Goal: Complete application form

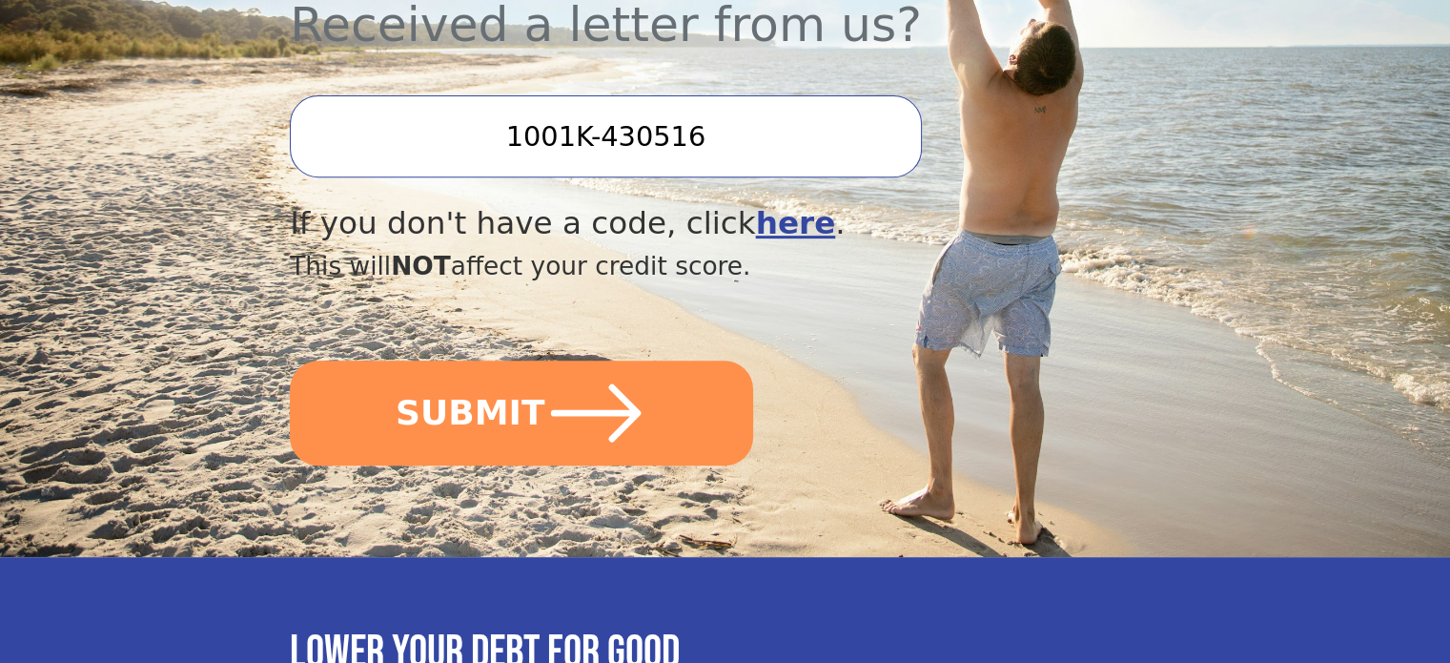
scroll to position [763, 0]
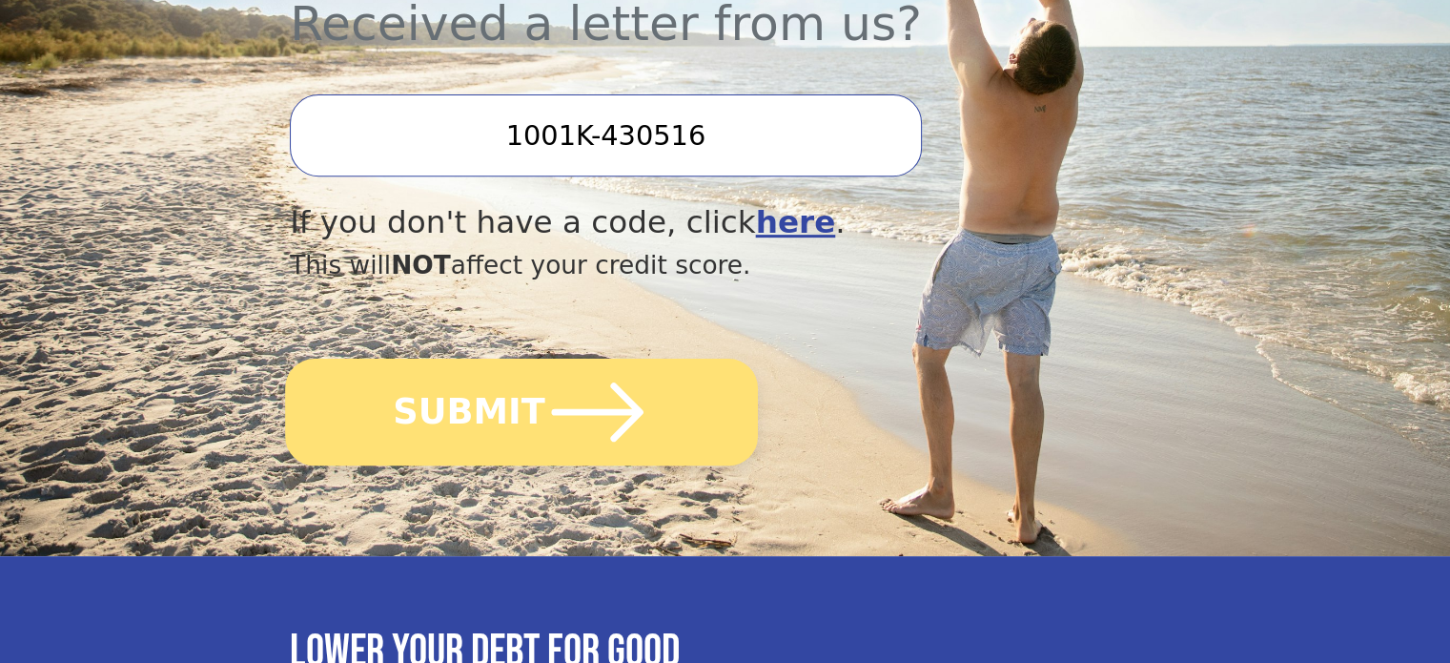
click at [627, 368] on icon "submit" at bounding box center [597, 411] width 105 height 105
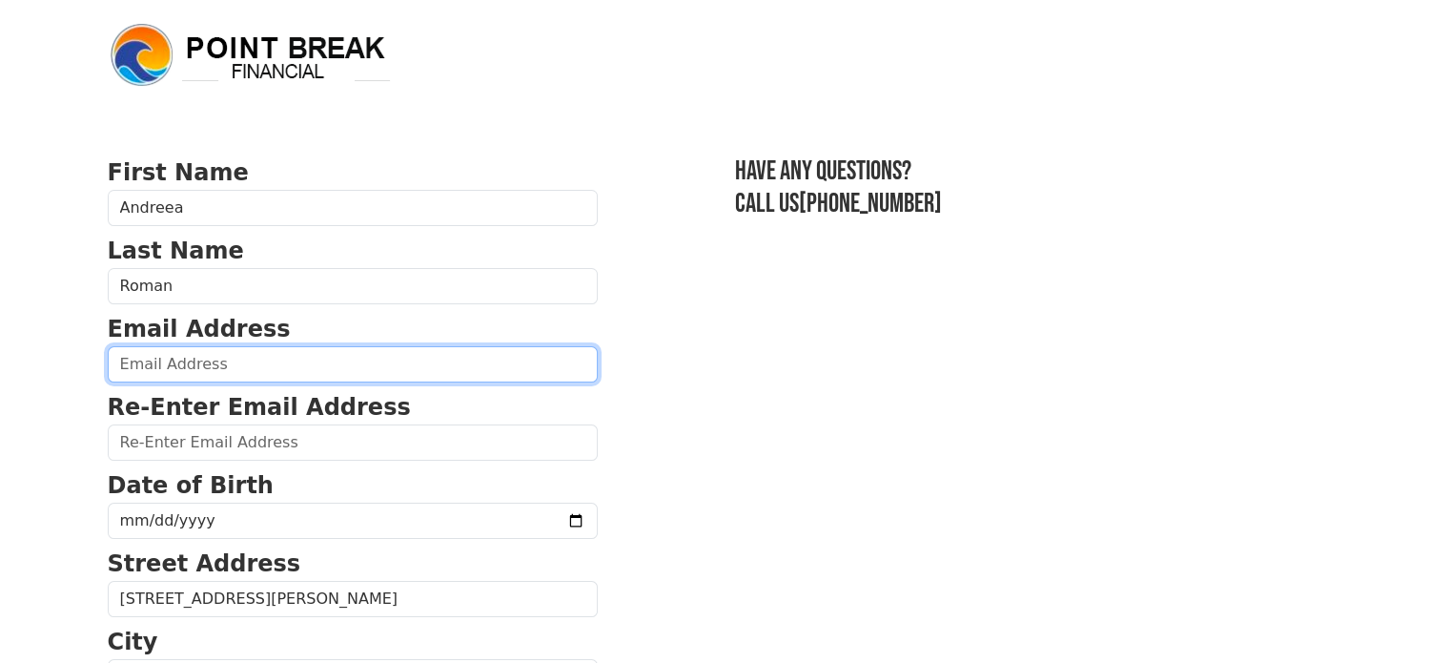
click at [376, 360] on input "email" at bounding box center [353, 364] width 490 height 36
type input "[EMAIL_ADDRESS][DOMAIN_NAME]"
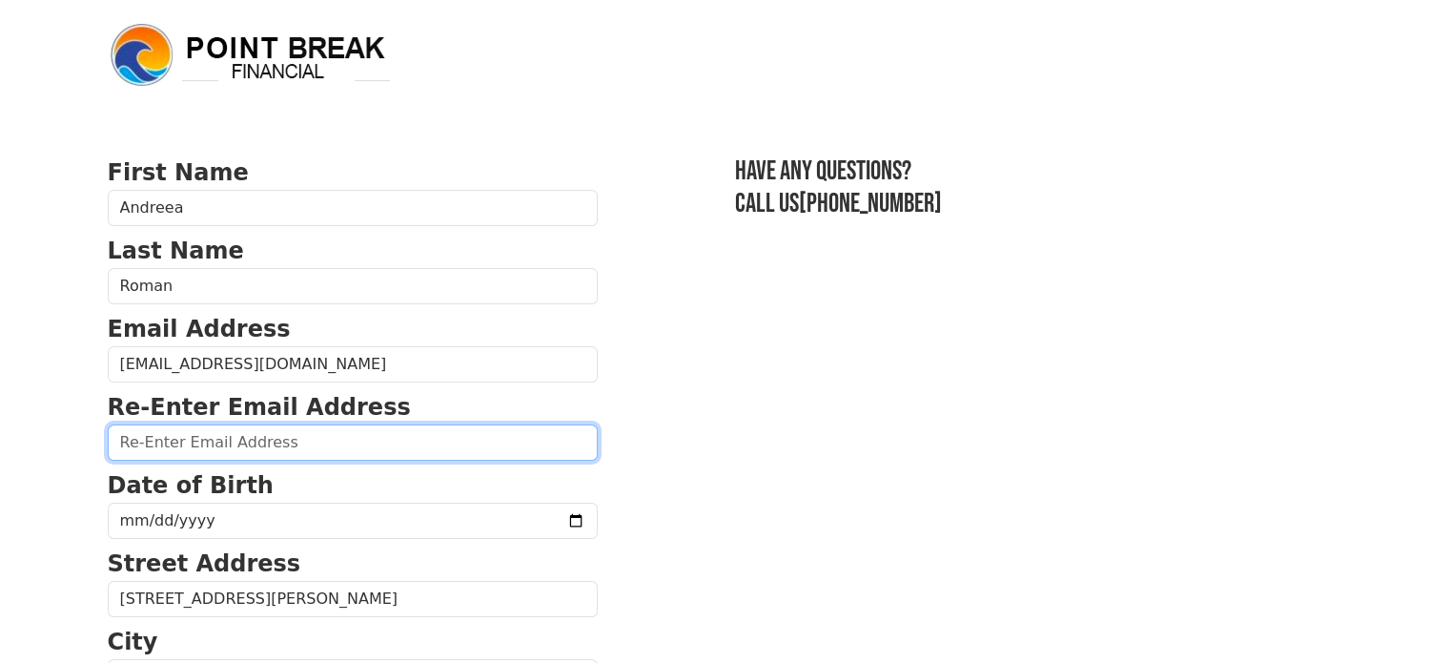
type input "[EMAIL_ADDRESS][DOMAIN_NAME]"
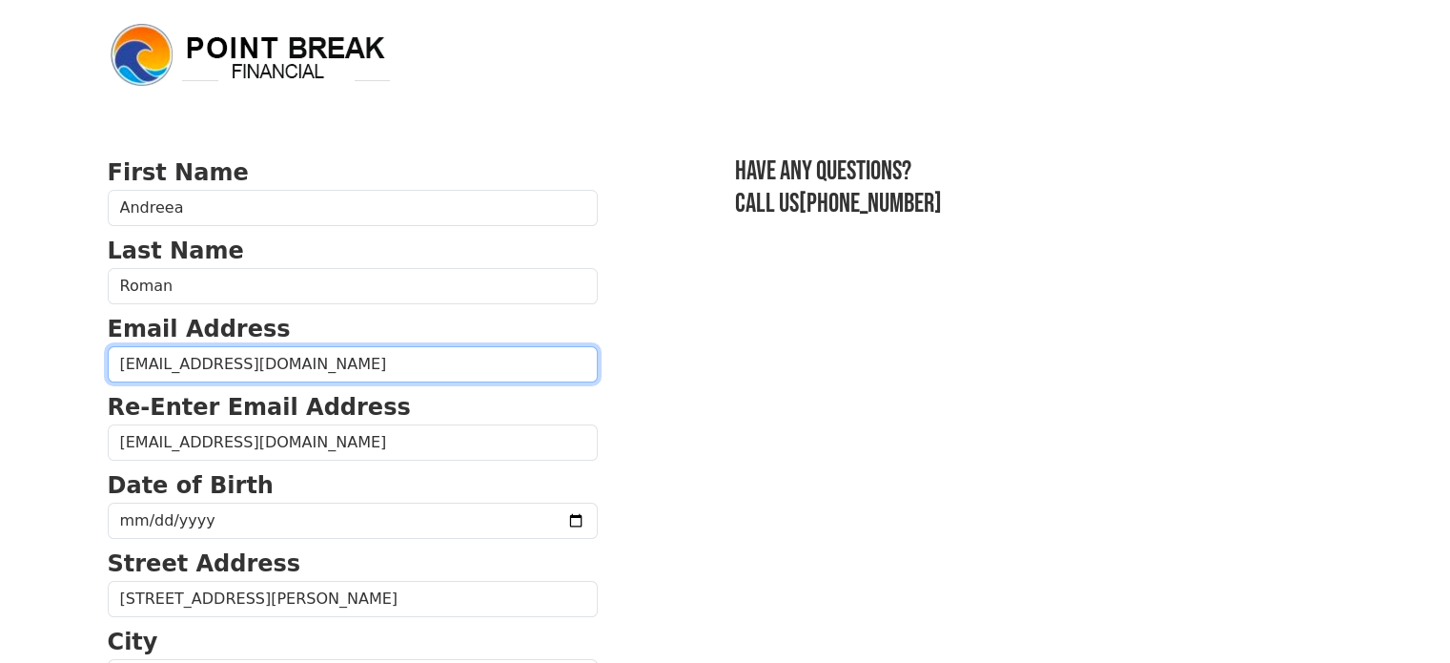
type input "[PHONE_NUMBER]"
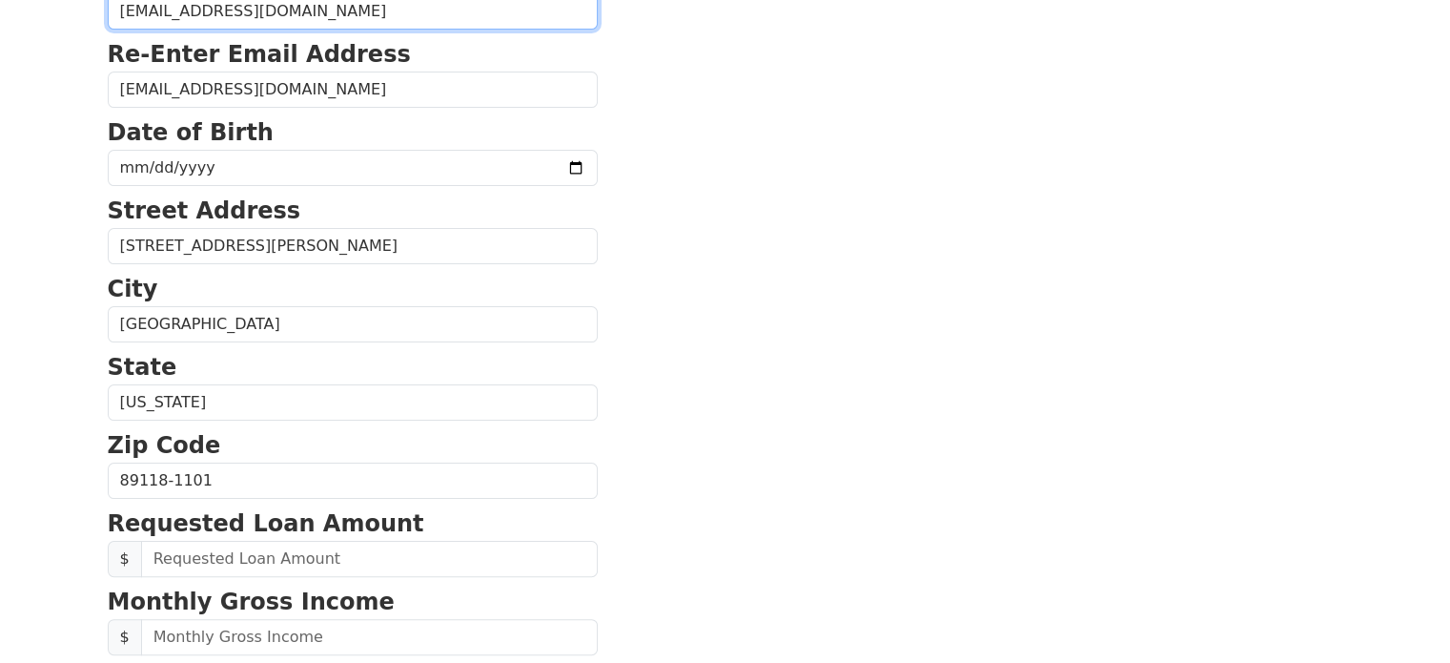
scroll to position [351, 0]
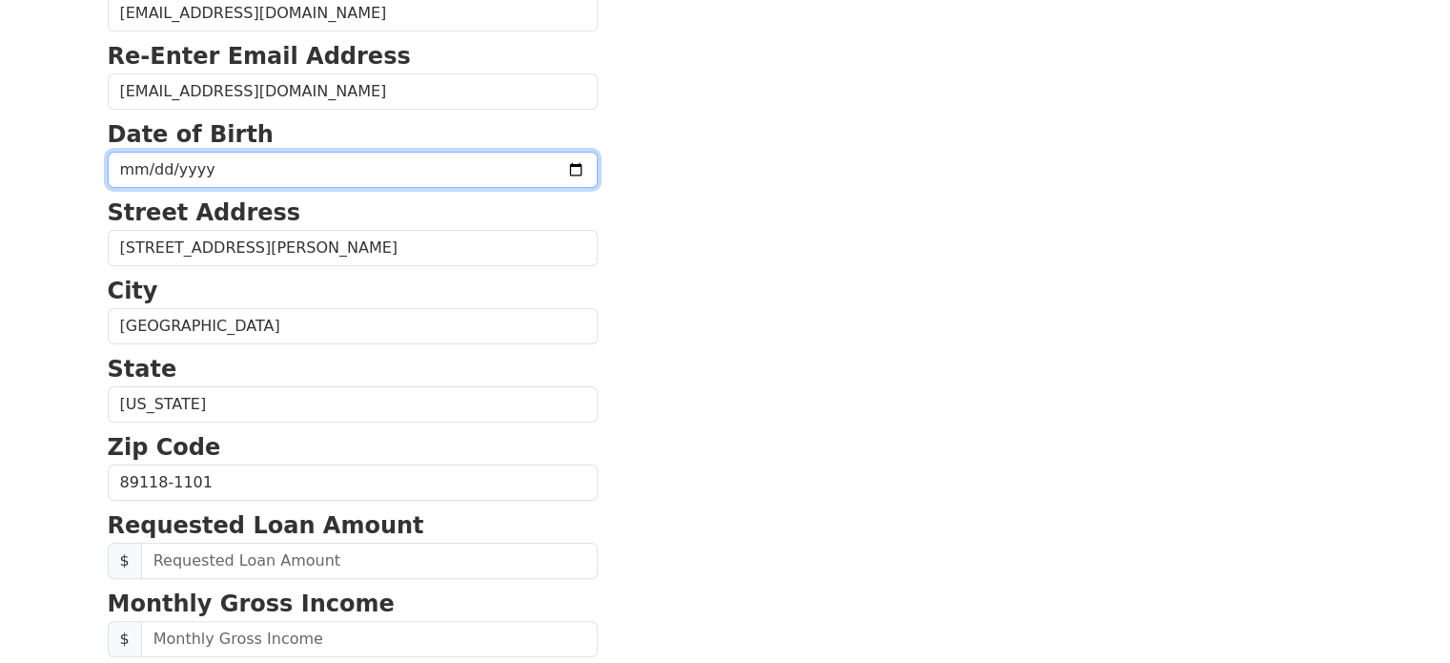
click at [417, 168] on input "date" at bounding box center [353, 170] width 490 height 36
type input "[DATE]"
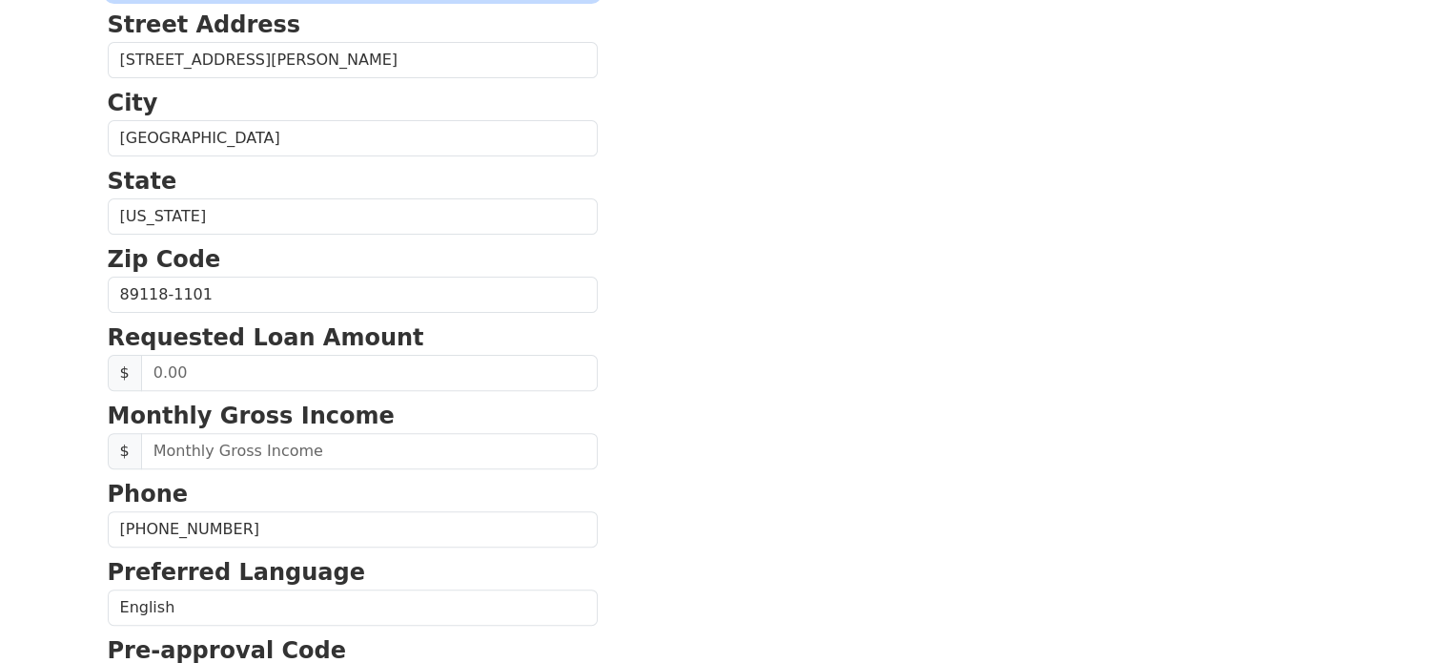
scroll to position [542, 0]
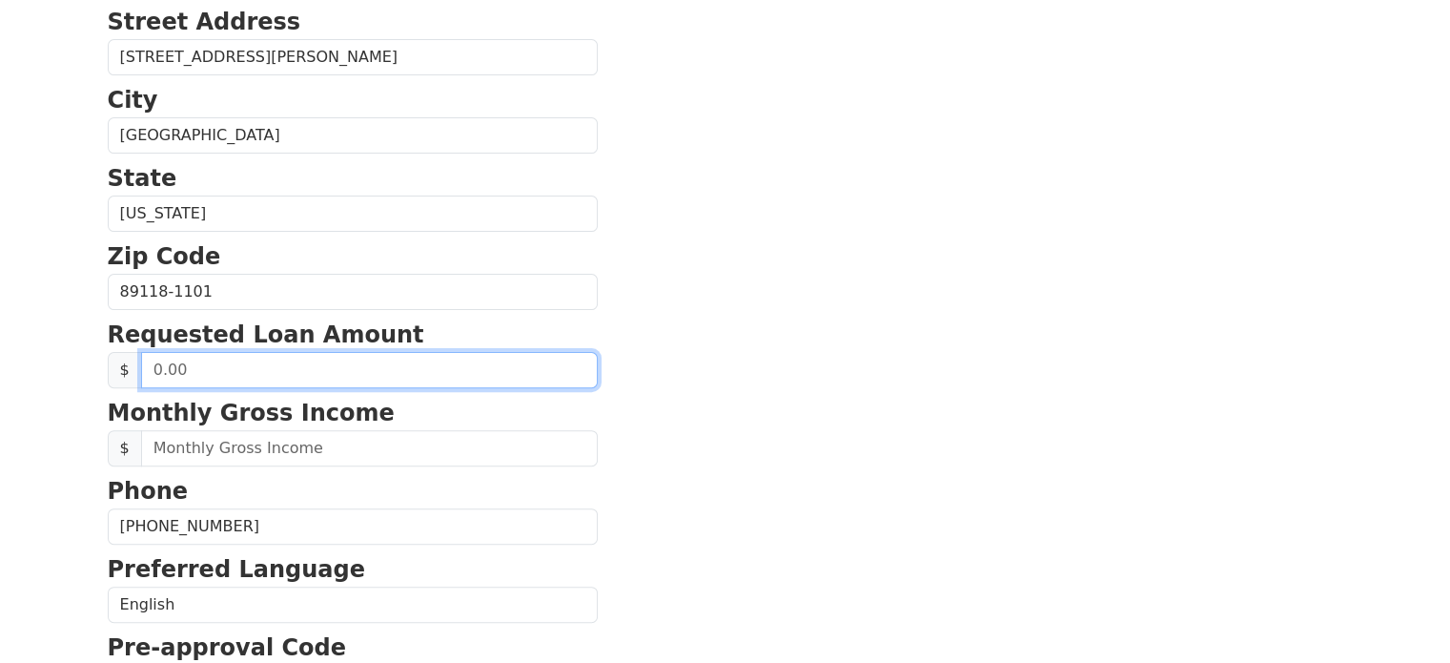
click at [488, 362] on input "text" at bounding box center [369, 370] width 457 height 36
type input "20,000.00"
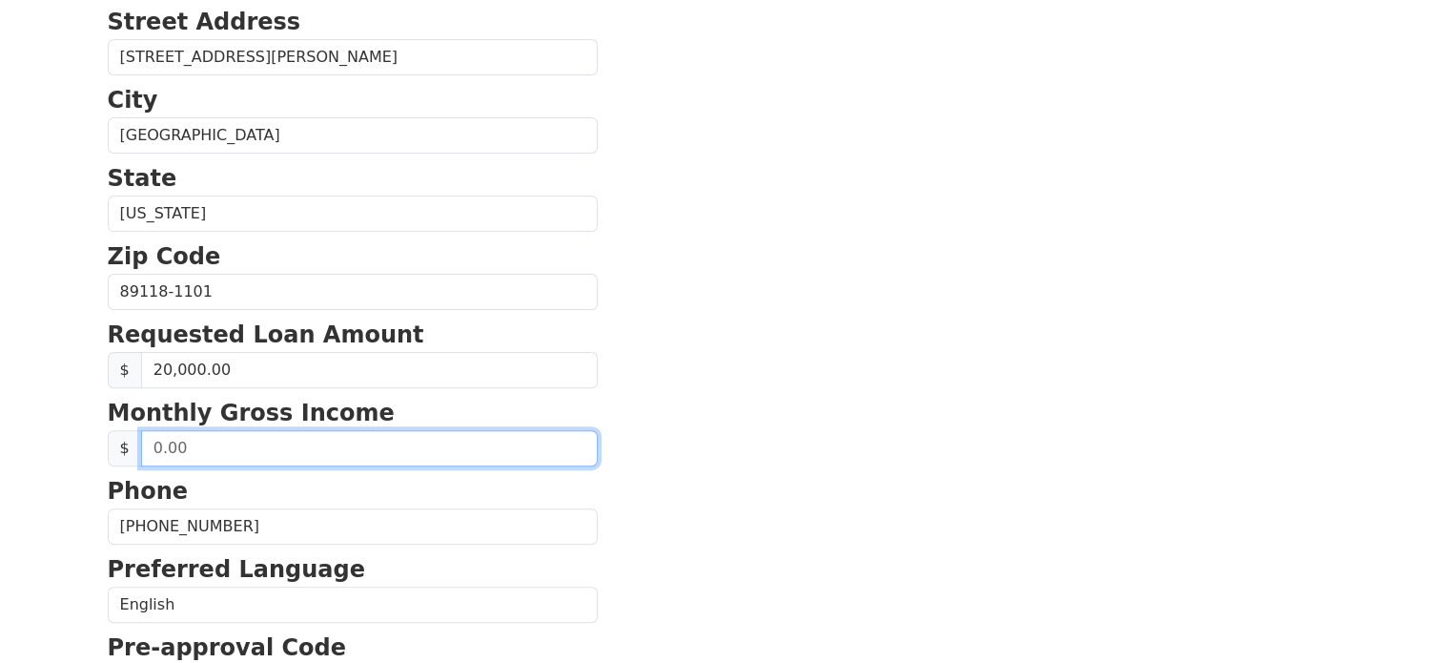
click at [388, 439] on input "text" at bounding box center [369, 448] width 457 height 36
type input "5,000.00"
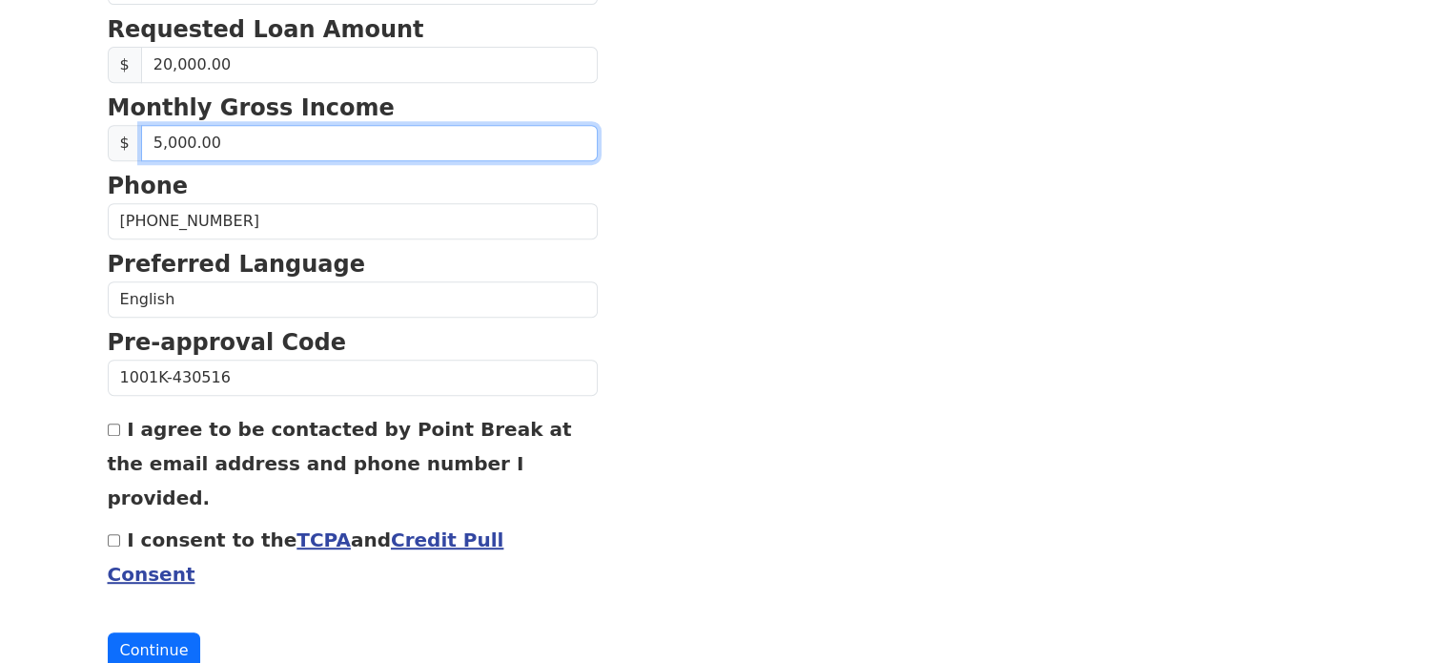
scroll to position [848, 0]
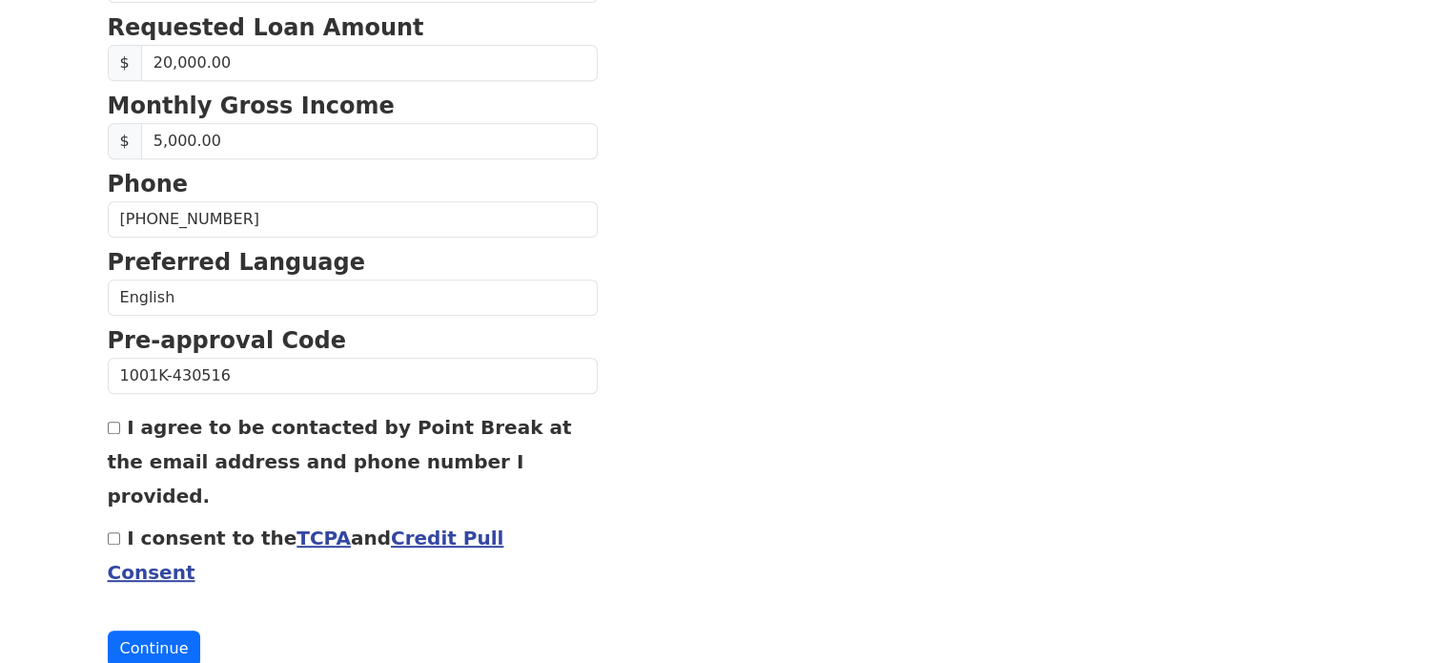
click at [111, 422] on input "I agree to be contacted by Point Break at the email address and phone number I …" at bounding box center [114, 427] width 12 height 12
checkbox input "true"
click at [132, 526] on label "I consent to the TCPA and Credit Pull Consent" at bounding box center [306, 554] width 397 height 57
click at [120, 532] on input "I consent to the TCPA and Credit Pull Consent" at bounding box center [114, 538] width 12 height 12
checkbox input "true"
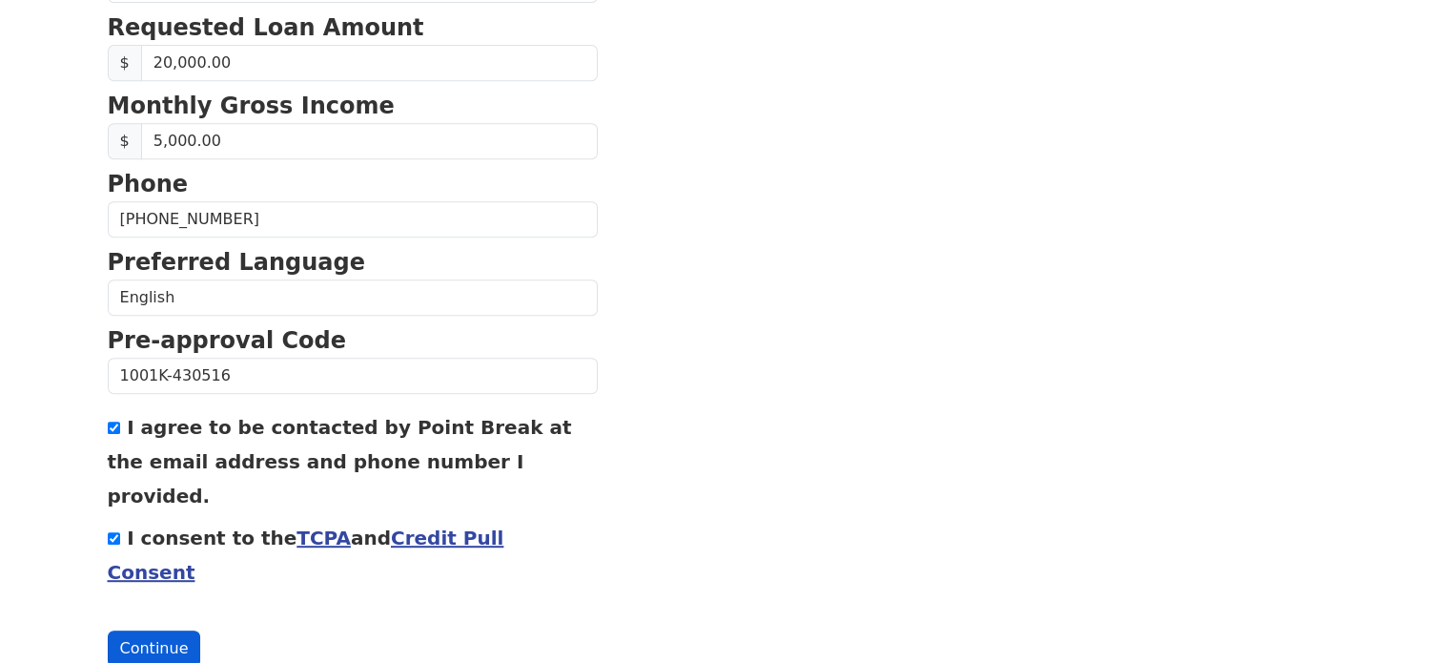
click at [174, 630] on button "Continue" at bounding box center [154, 648] width 93 height 36
